Goal: Communication & Community: Answer question/provide support

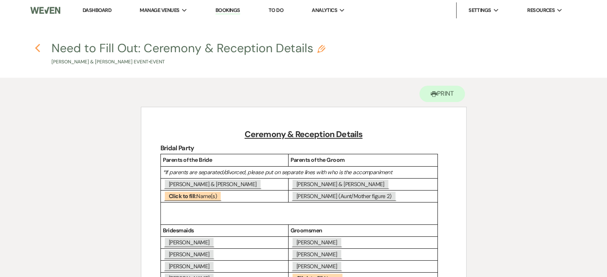
click at [37, 47] on icon "Previous" at bounding box center [38, 48] width 6 height 10
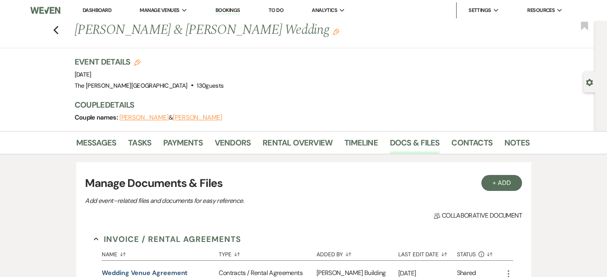
click at [226, 11] on link "Bookings" at bounding box center [227, 11] width 25 height 8
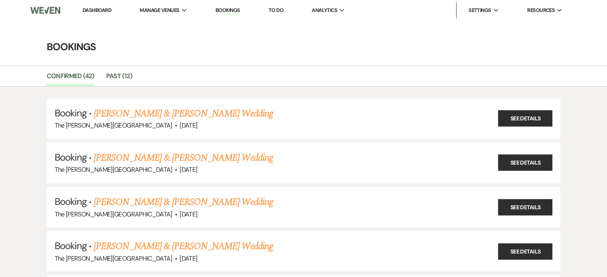
click at [99, 14] on li "Dashboard" at bounding box center [97, 10] width 37 height 16
click at [98, 10] on link "Dashboard" at bounding box center [97, 10] width 29 height 7
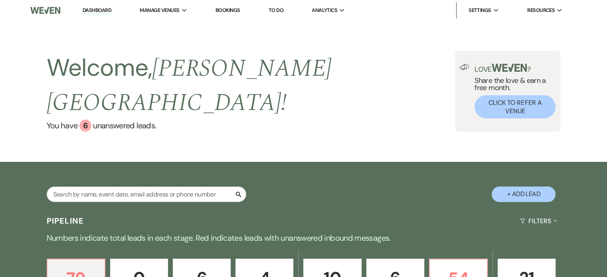
scroll to position [274, 0]
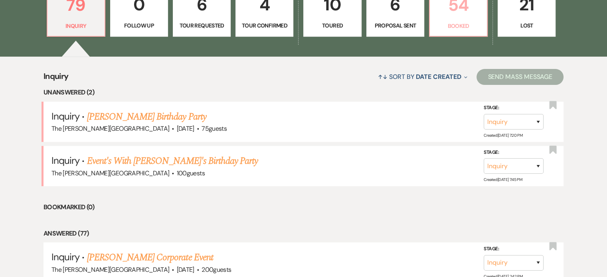
click at [471, 22] on p "Booked" at bounding box center [457, 26] width 47 height 9
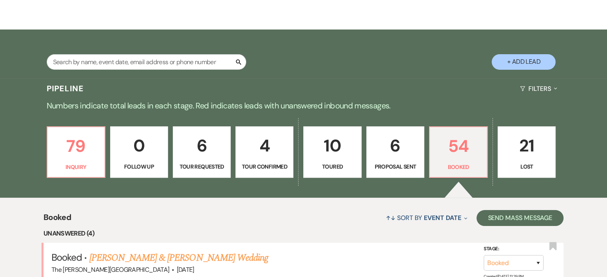
scroll to position [274, 0]
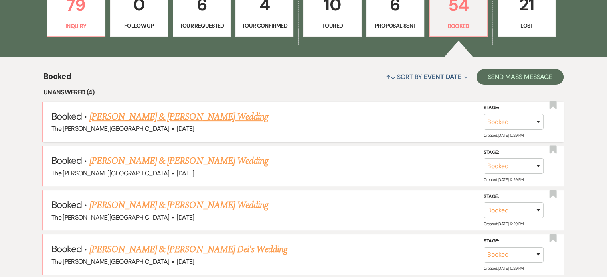
click at [209, 110] on link "Kelsey Miller & Spencer Wright's Wedding" at bounding box center [178, 117] width 179 height 14
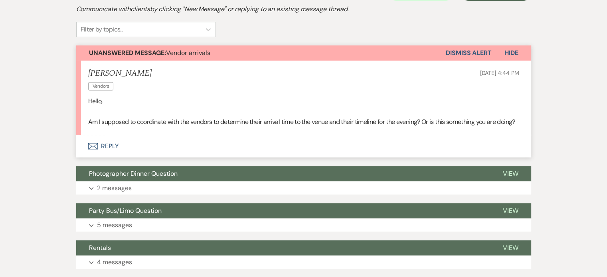
scroll to position [188, 0]
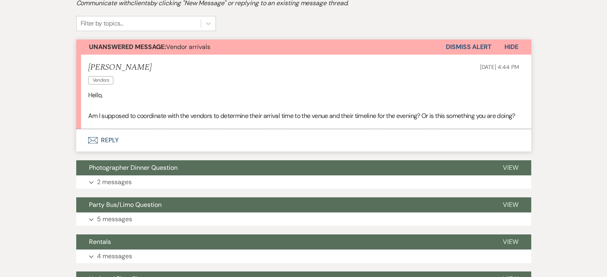
click at [108, 149] on button "Envelope Reply" at bounding box center [303, 140] width 455 height 22
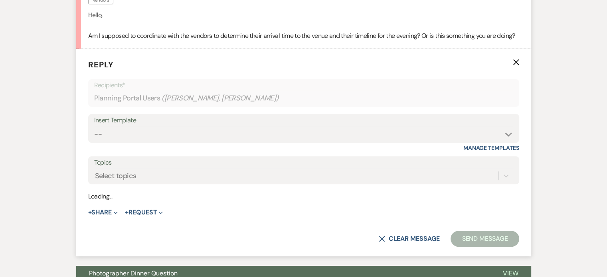
scroll to position [271, 0]
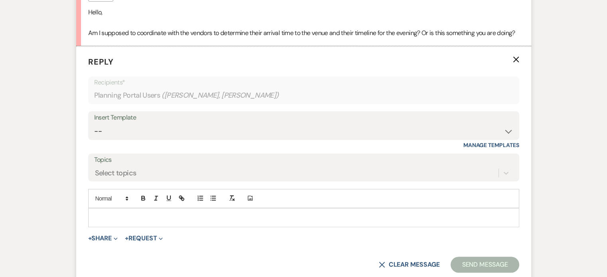
click at [178, 222] on p at bounding box center [304, 217] width 418 height 9
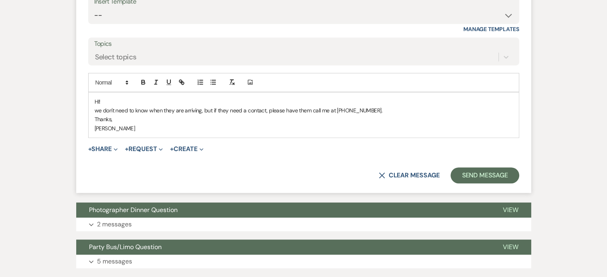
scroll to position [418, 0]
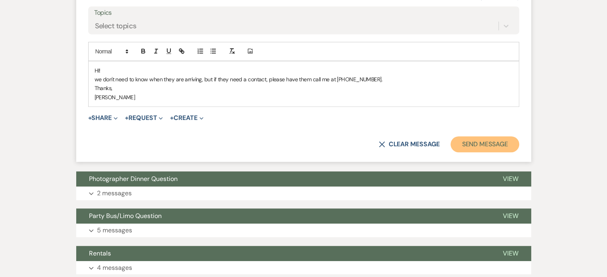
click at [497, 152] on button "Send Message" at bounding box center [484, 144] width 68 height 16
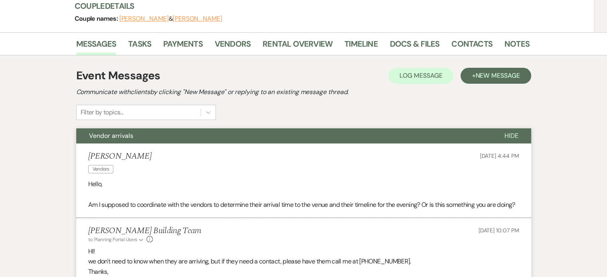
scroll to position [71, 0]
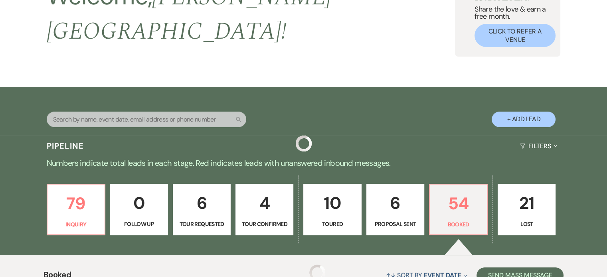
scroll to position [274, 0]
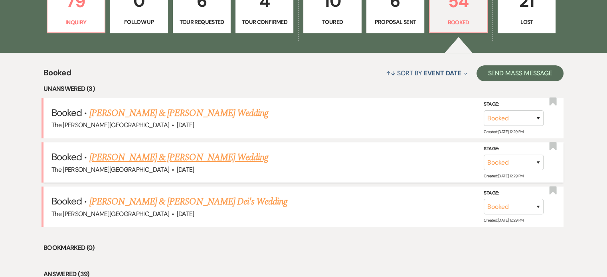
click at [175, 150] on link "Emma Ellis & Christopher Gotti's Wedding" at bounding box center [178, 157] width 179 height 14
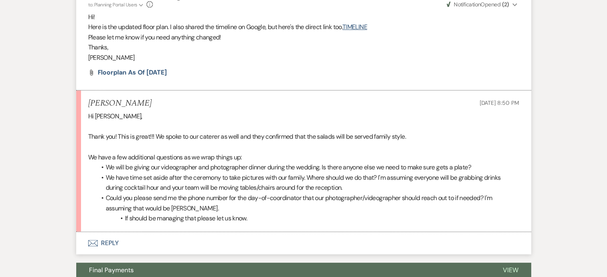
scroll to position [260, 0]
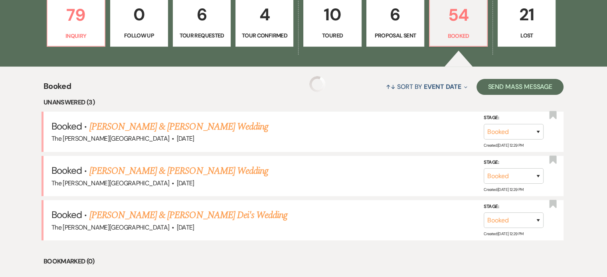
scroll to position [274, 0]
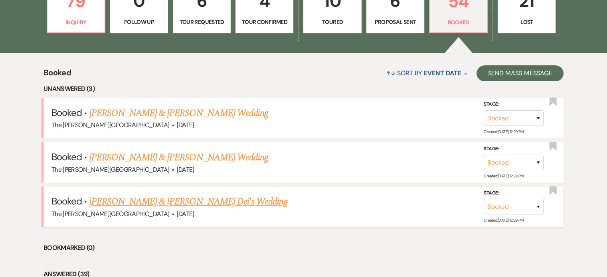
click at [173, 195] on link "Savannah Gariepy & Patrick J. Dei's Wedding" at bounding box center [188, 202] width 198 height 14
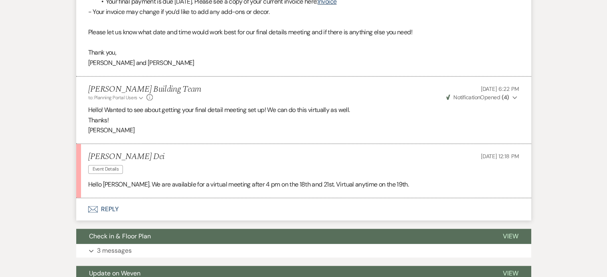
scroll to position [481, 0]
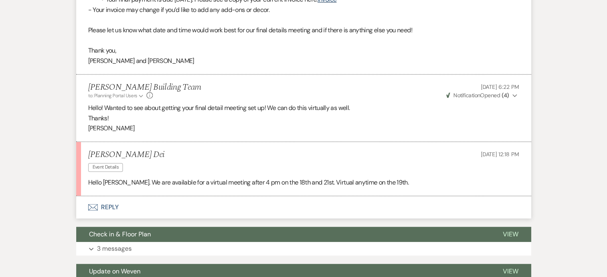
click at [108, 208] on button "Envelope Reply" at bounding box center [303, 207] width 455 height 22
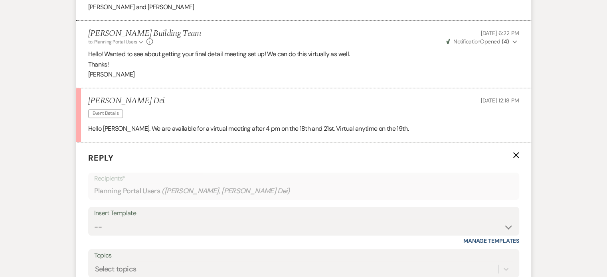
scroll to position [655, 0]
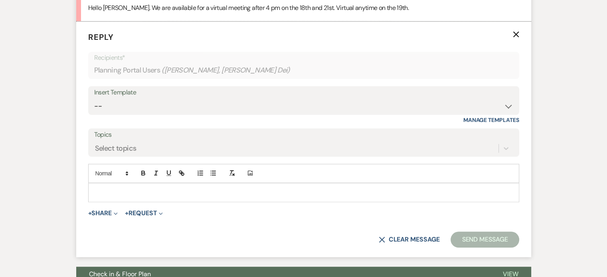
click at [155, 188] on p at bounding box center [304, 192] width 418 height 9
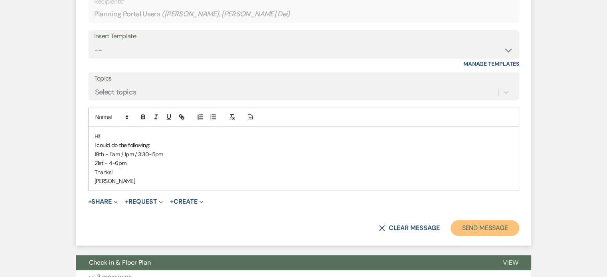
click at [482, 232] on button "Send Message" at bounding box center [484, 228] width 68 height 16
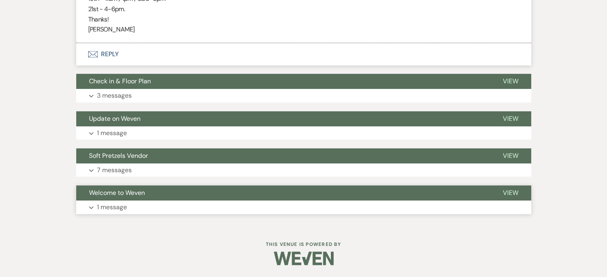
scroll to position [731, 0]
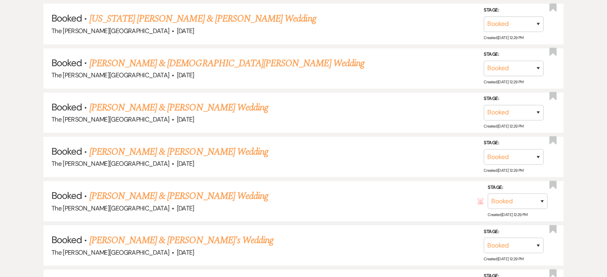
scroll to position [274, 0]
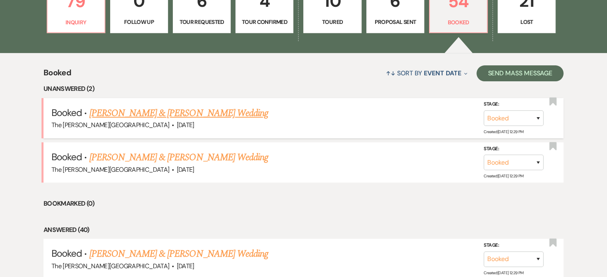
click at [188, 106] on link "Janelle Wiesen & Charles Strickland's Wedding" at bounding box center [178, 113] width 179 height 14
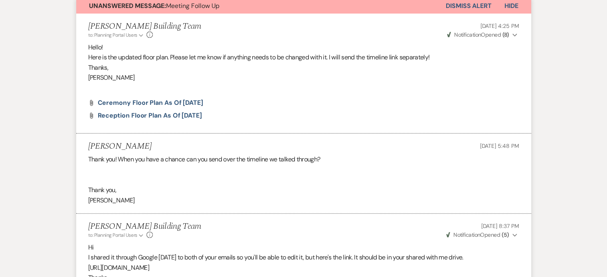
scroll to position [269, 0]
